Goal: Book appointment/travel/reservation

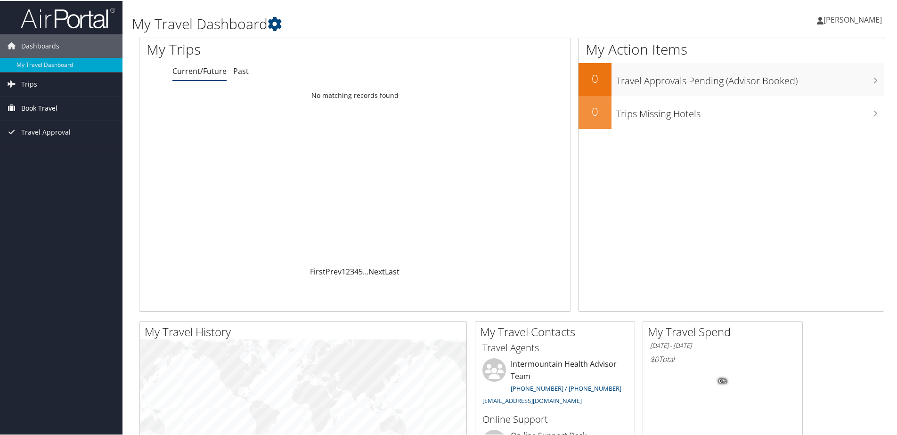
click at [37, 107] on span "Book Travel" at bounding box center [39, 108] width 36 height 24
click at [48, 155] on link "Book/Manage Online Trips" at bounding box center [61, 154] width 122 height 14
click at [833, 15] on span "[PERSON_NAME]" at bounding box center [853, 19] width 58 height 10
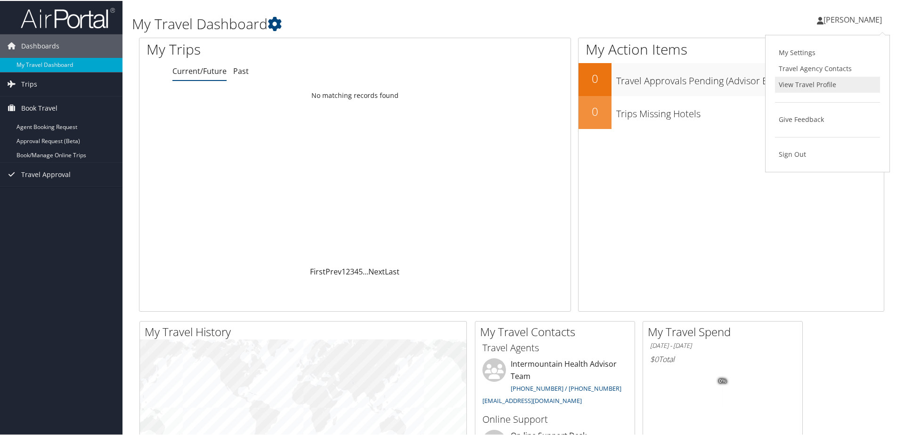
click at [805, 87] on link "View Travel Profile" at bounding box center [827, 84] width 105 height 16
click at [826, 21] on span "[PERSON_NAME]" at bounding box center [853, 19] width 58 height 10
click at [799, 83] on link "View Travel Profile" at bounding box center [827, 84] width 105 height 16
